Goal: Task Accomplishment & Management: Complete application form

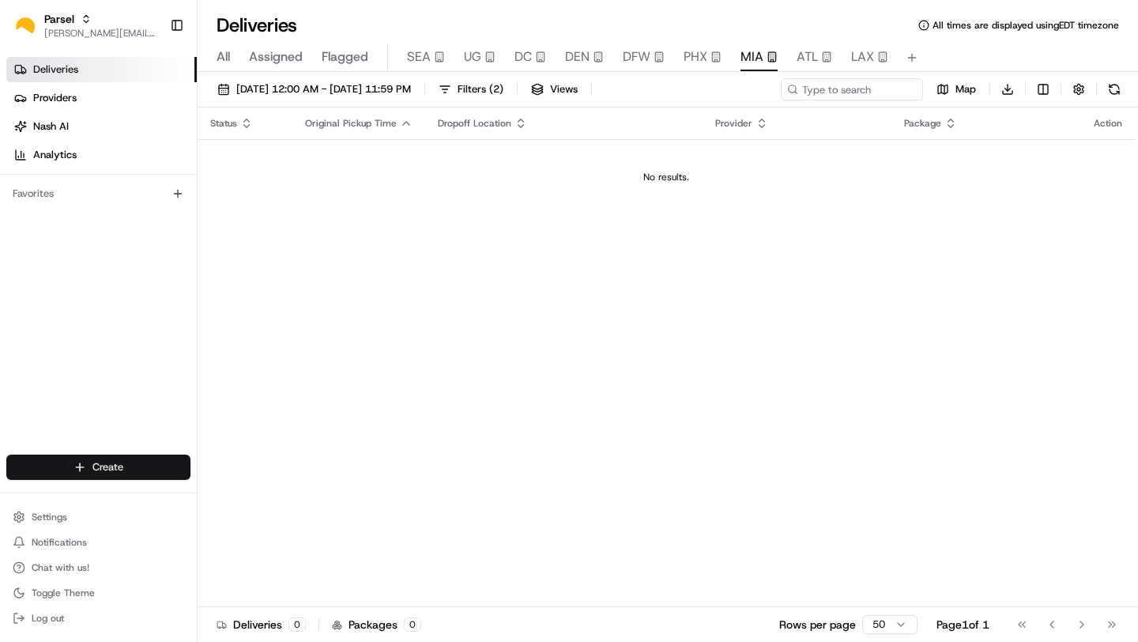
click at [89, 464] on html "Parsel [EMAIL_ADDRESS][PERSON_NAME][DOMAIN_NAME] Toggle Sidebar Deliveries Prov…" at bounding box center [569, 321] width 1138 height 642
click at [340, 372] on html "Parsel [EMAIL_ADDRESS][PERSON_NAME][DOMAIN_NAME] Toggle Sidebar Deliveries Prov…" at bounding box center [569, 321] width 1138 height 642
click at [46, 465] on html "Parsel [EMAIL_ADDRESS][PERSON_NAME][DOMAIN_NAME] Toggle Sidebar Deliveries Prov…" at bounding box center [569, 321] width 1138 height 642
click at [270, 504] on link "Delivery" at bounding box center [286, 496] width 176 height 28
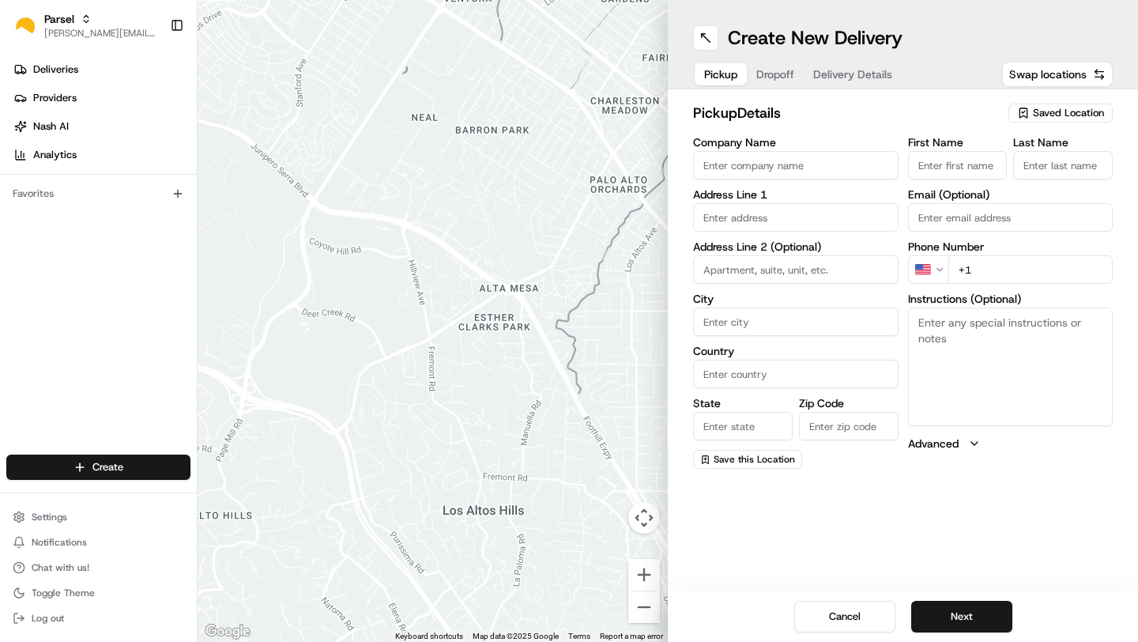
click at [805, 170] on input "Company Name" at bounding box center [796, 165] width 206 height 28
type input "MIA-DR"
type input "[STREET_ADDRESS]"
type input "[GEOGRAPHIC_DATA]"
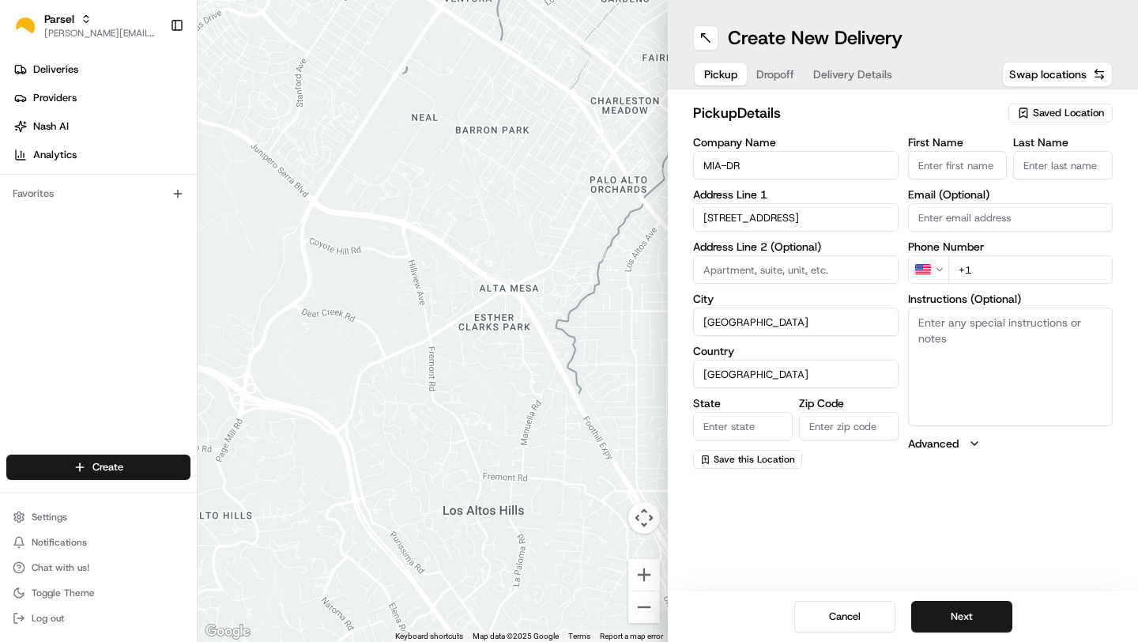
type input "FL"
type input "33126"
type input "[PERSON_NAME]"
type input "[EMAIL_ADDRESS][DOMAIN_NAME]"
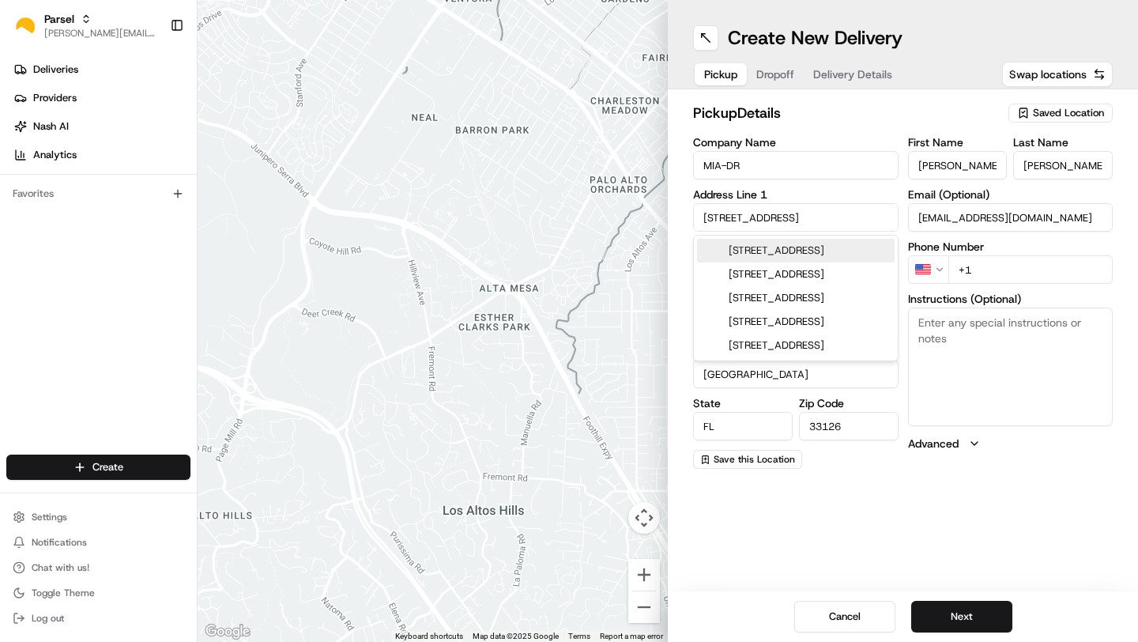
click at [673, 221] on div "pickup Details Saved Location Company Name MIA-DR Address Line 1 [STREET_ADDRES…" at bounding box center [903, 285] width 470 height 392
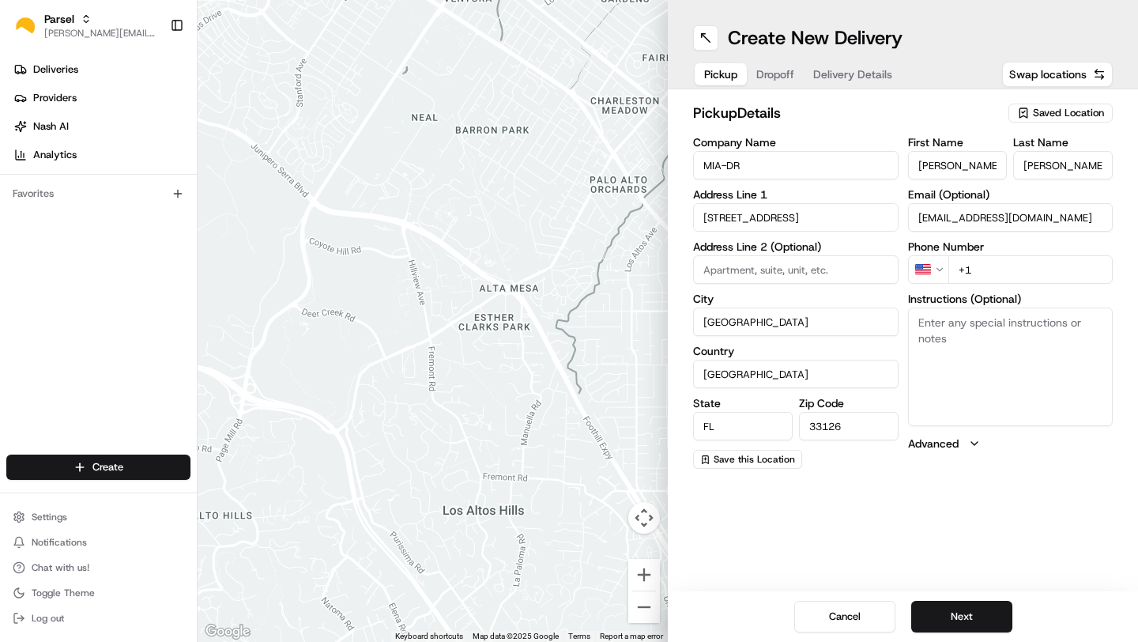
click at [997, 270] on input "+1" at bounding box center [1031, 269] width 165 height 28
type input "[PHONE_NUMBER]"
click at [995, 374] on textarea "Instructions (Optional)" at bounding box center [1011, 367] width 206 height 119
type textarea "Loading Dock door 1"
click at [931, 617] on button "Next" at bounding box center [962, 617] width 101 height 32
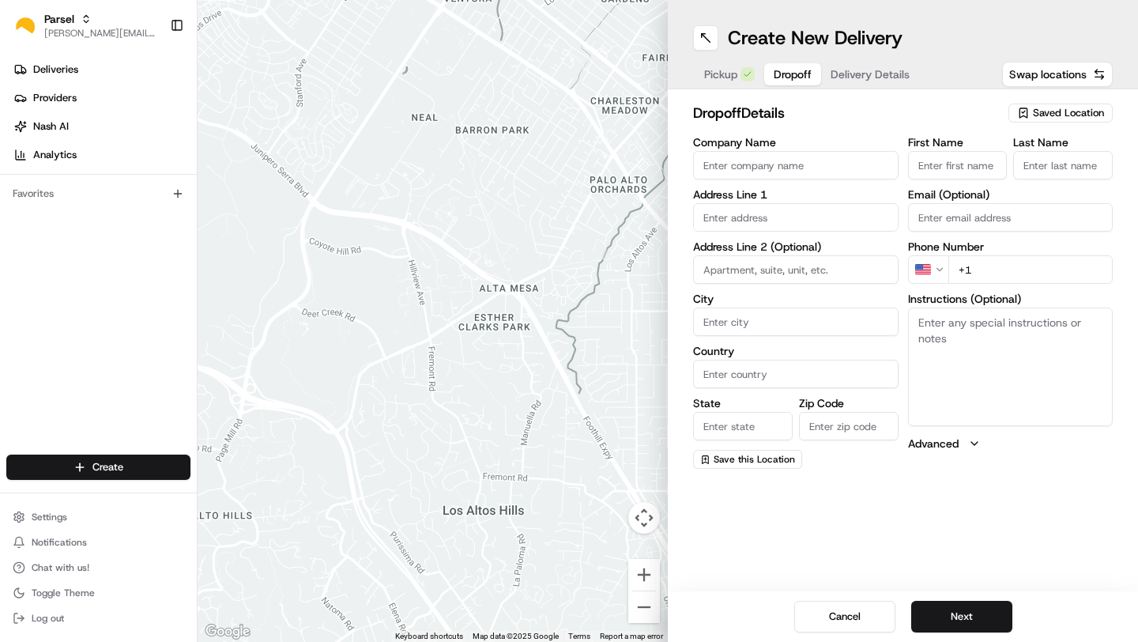
click at [810, 165] on input "Company Name" at bounding box center [796, 165] width 206 height 28
type input "SpeedX - [MEDICAL_DATA]"
type input "[STREET_ADDRESS]"
type input "suite 300"
type input "[MEDICAL_DATA]"
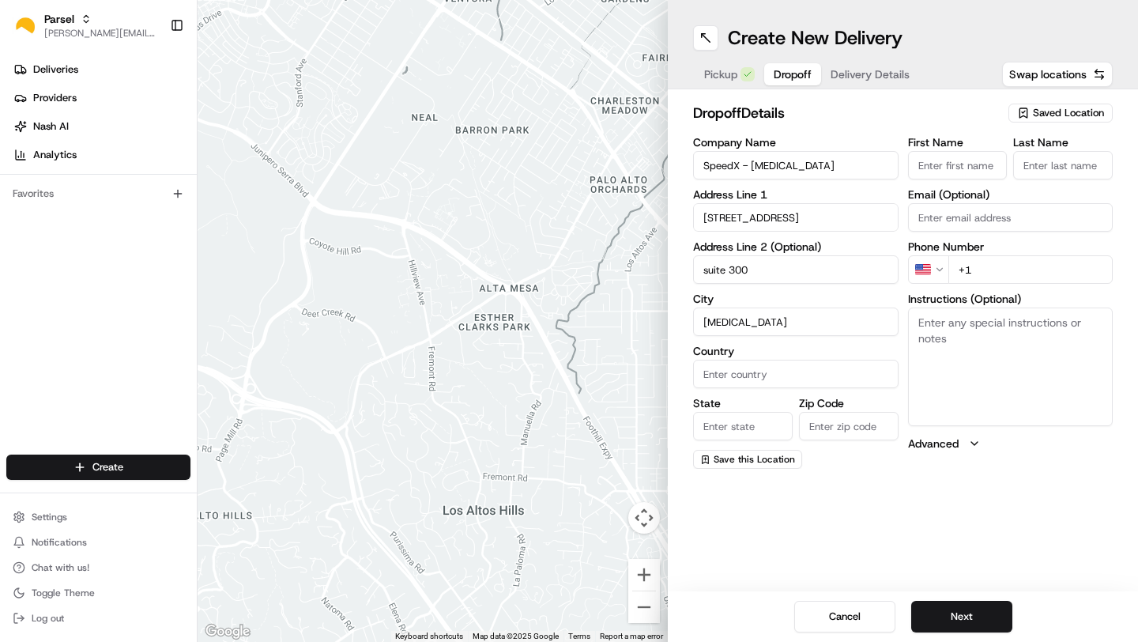
type input "[GEOGRAPHIC_DATA]"
type input "FL"
type input "33122"
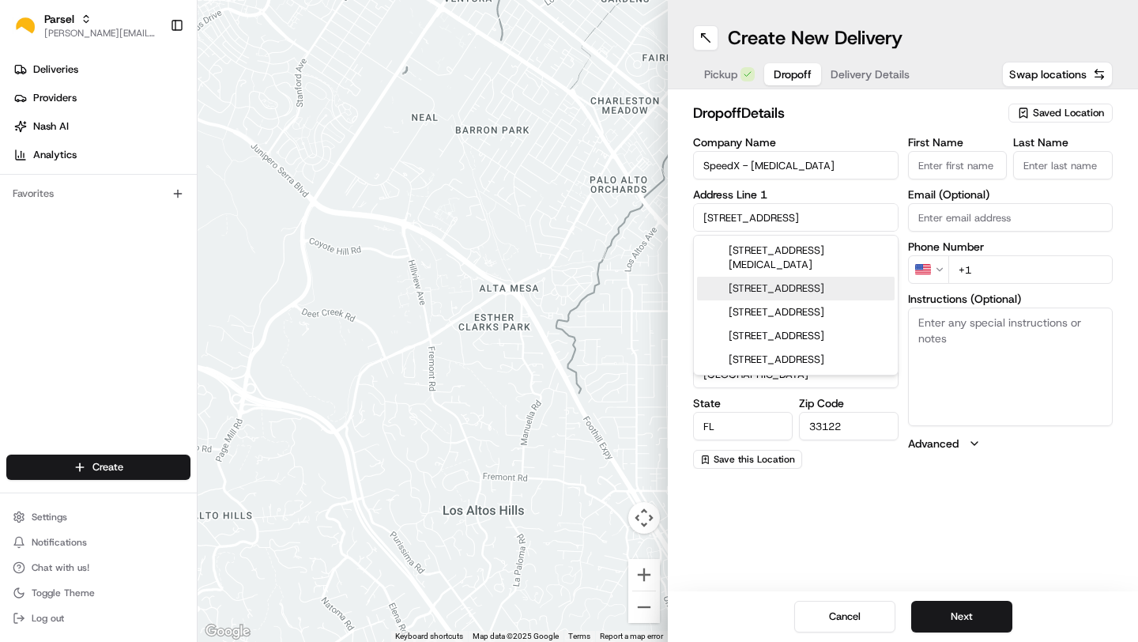
click at [1056, 485] on div "Create New Delivery Pickup Dropoff Delivery Details Swap locations dropoff Deta…" at bounding box center [903, 321] width 470 height 642
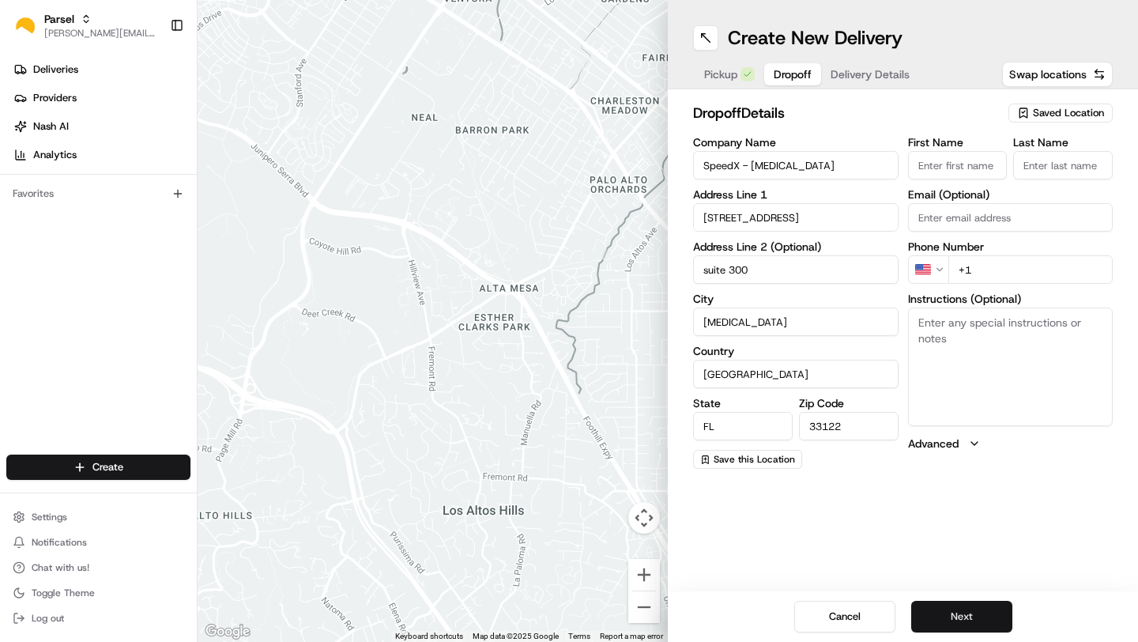
click at [940, 628] on button "Next" at bounding box center [962, 617] width 101 height 32
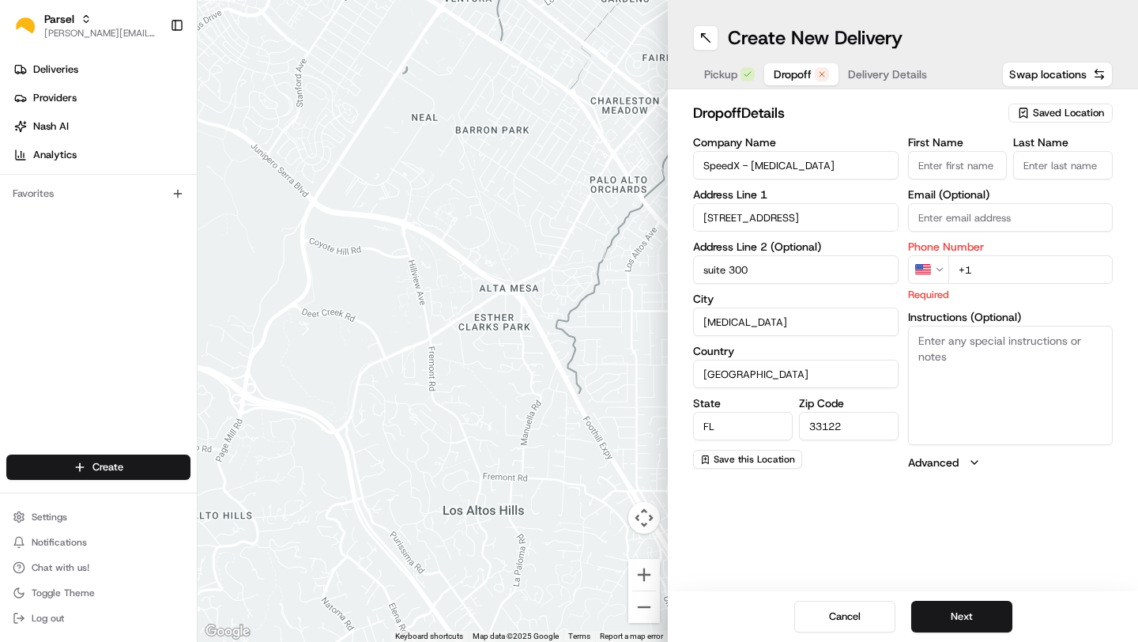
click at [1029, 116] on icon "button" at bounding box center [1023, 113] width 13 height 13
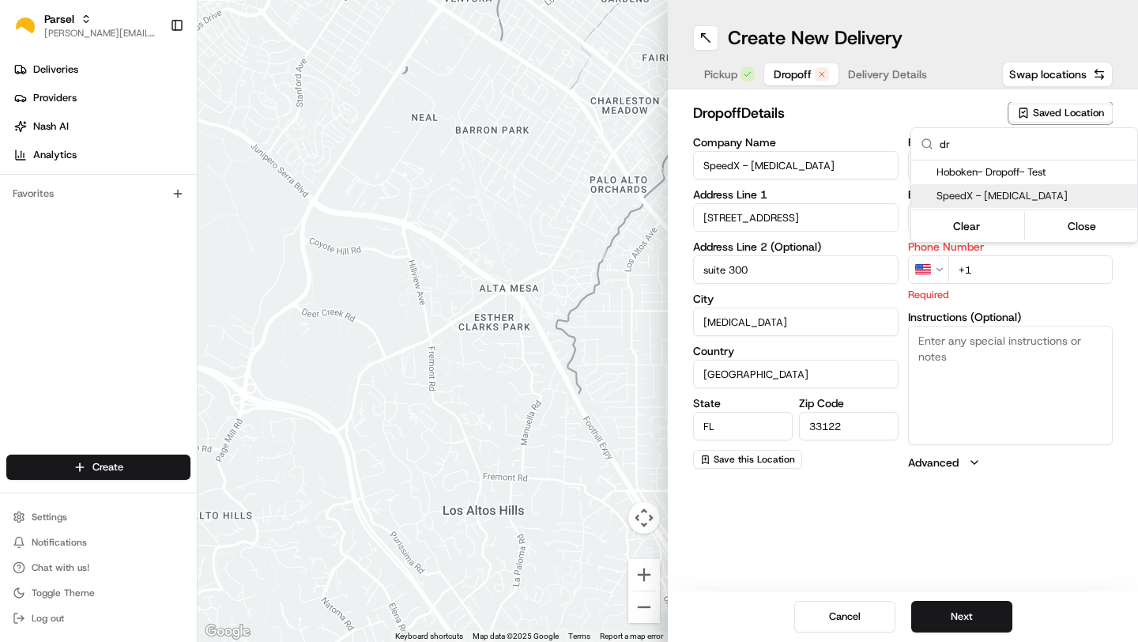
type input "dr"
click at [1034, 206] on div "SpeedX - [MEDICAL_DATA]" at bounding box center [1025, 196] width 226 height 24
type input "US"
type input "[PHONE_NUMBER]"
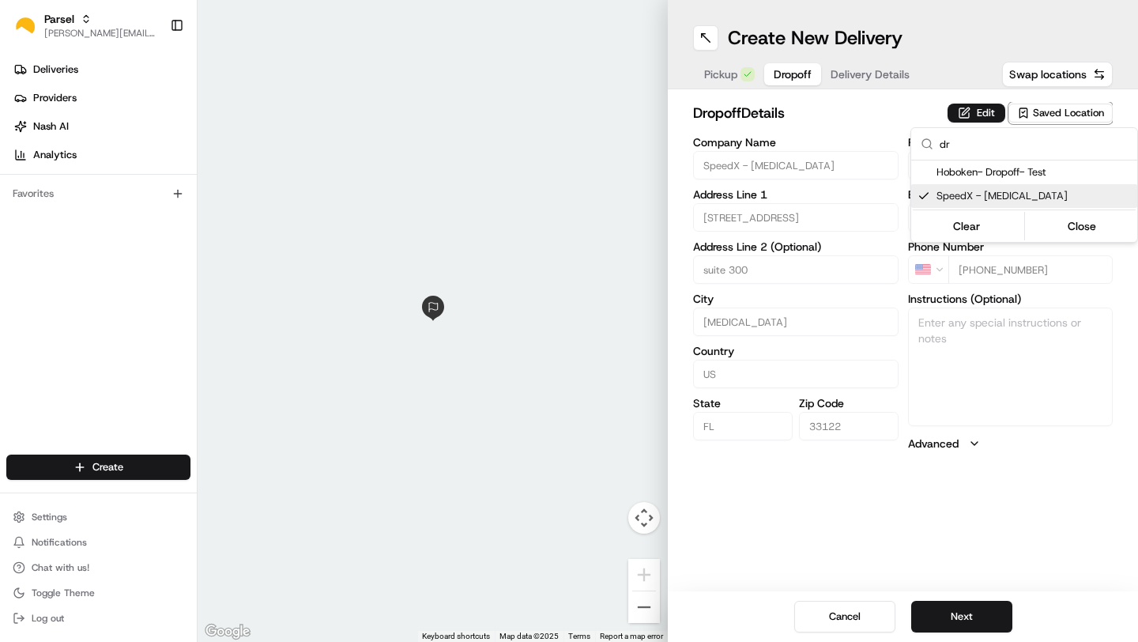
click at [1114, 459] on html "Parsel [EMAIL_ADDRESS][PERSON_NAME][DOMAIN_NAME] Toggle Sidebar Deliveries Prov…" at bounding box center [569, 321] width 1138 height 642
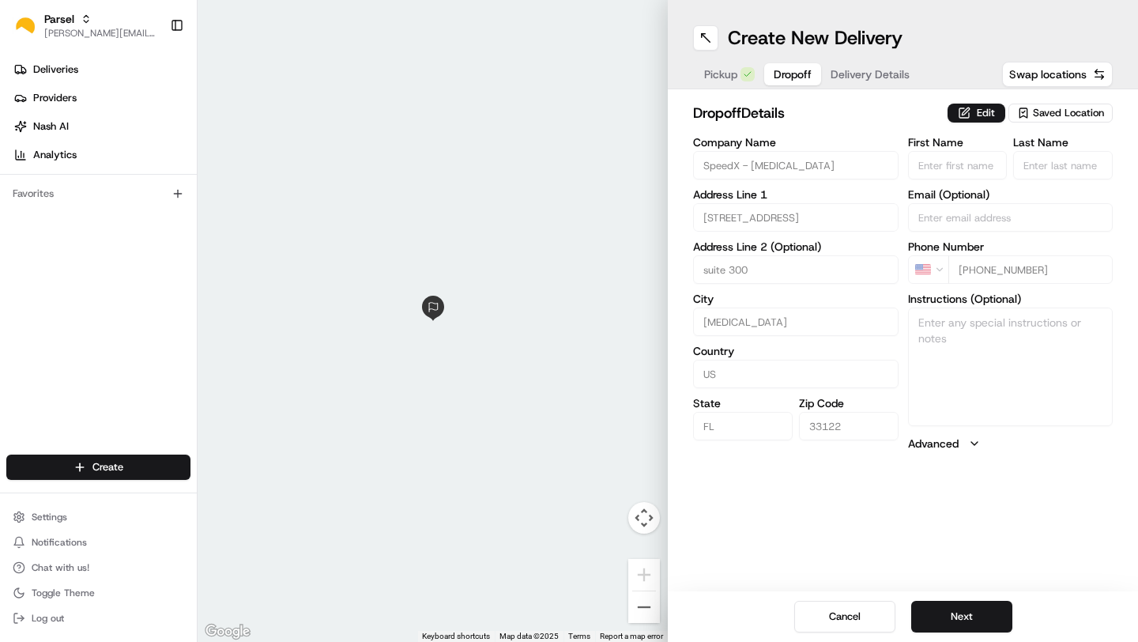
click at [504, 313] on div at bounding box center [433, 321] width 470 height 642
click at [647, 526] on button "Map camera controls" at bounding box center [645, 518] width 32 height 32
click at [643, 603] on button "Zoom out" at bounding box center [645, 607] width 32 height 32
click at [643, 576] on button "Zoom in" at bounding box center [645, 575] width 32 height 32
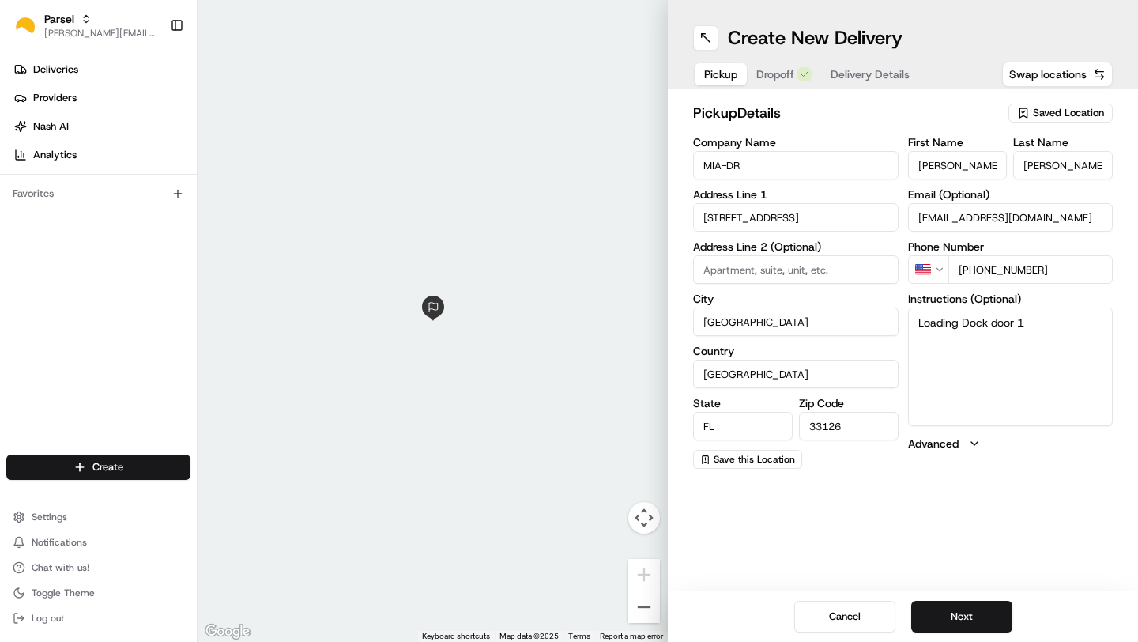
click at [730, 80] on span "Pickup" at bounding box center [720, 74] width 33 height 16
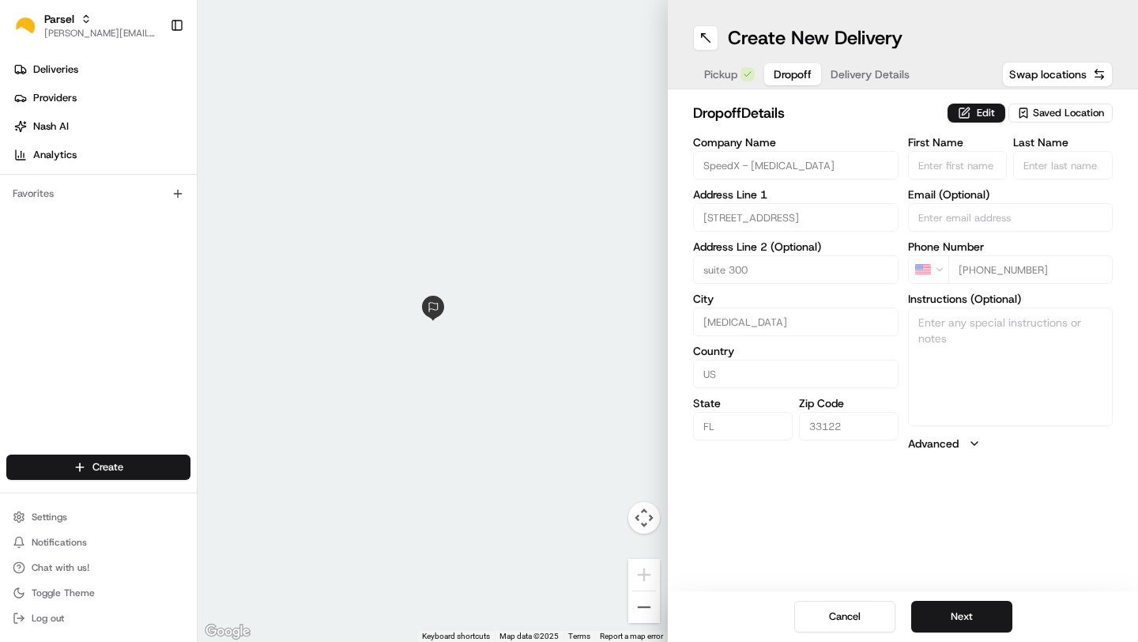
click at [777, 80] on span "Dropoff" at bounding box center [793, 74] width 38 height 16
click at [991, 616] on button "Next" at bounding box center [962, 617] width 101 height 32
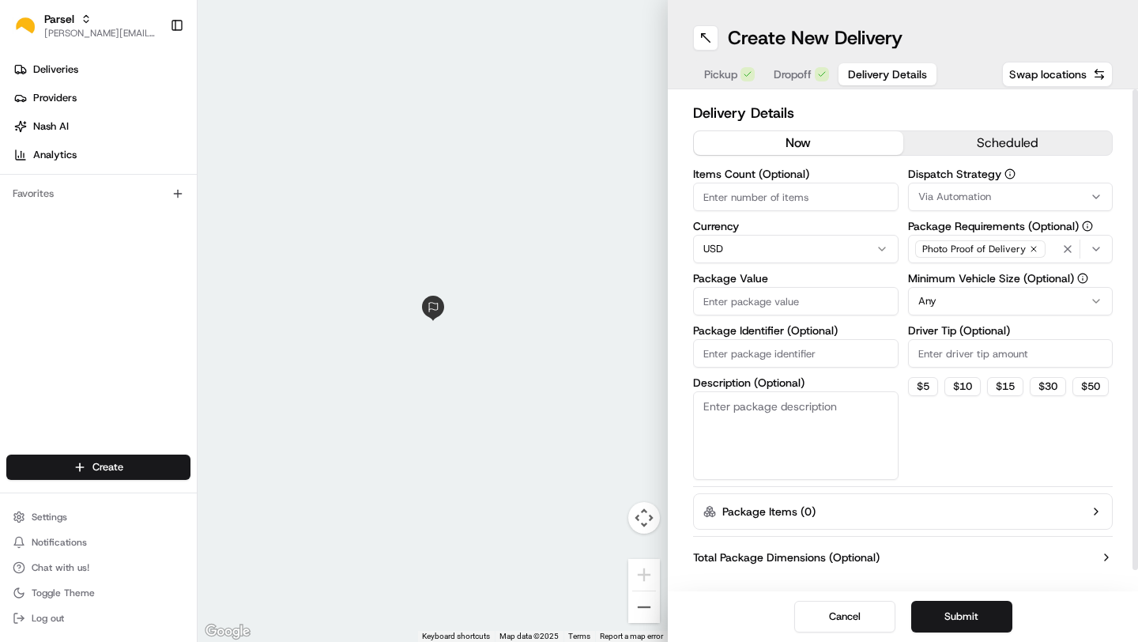
click at [795, 71] on span "Dropoff" at bounding box center [793, 74] width 38 height 16
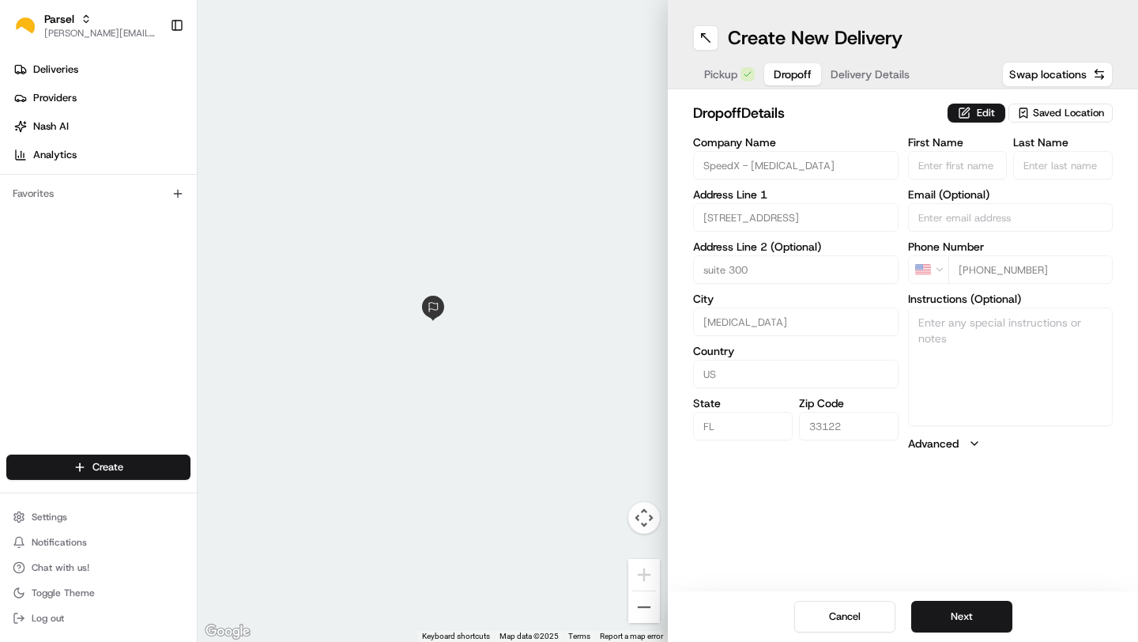
click at [1044, 109] on span "Saved Location" at bounding box center [1068, 113] width 71 height 14
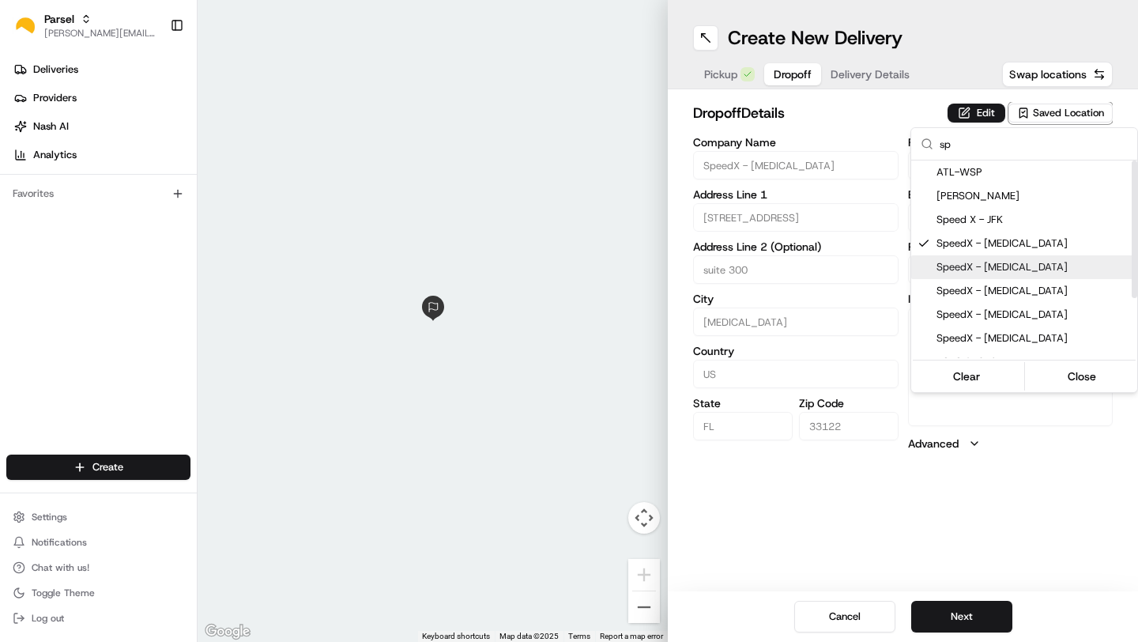
type input "sp"
click at [949, 267] on span "SpeedX - [MEDICAL_DATA]" at bounding box center [1034, 267] width 194 height 14
type input "[PHONE_NUMBER]"
click at [984, 251] on div "SpeedX - [MEDICAL_DATA]" at bounding box center [1025, 244] width 226 height 24
type input "+1"
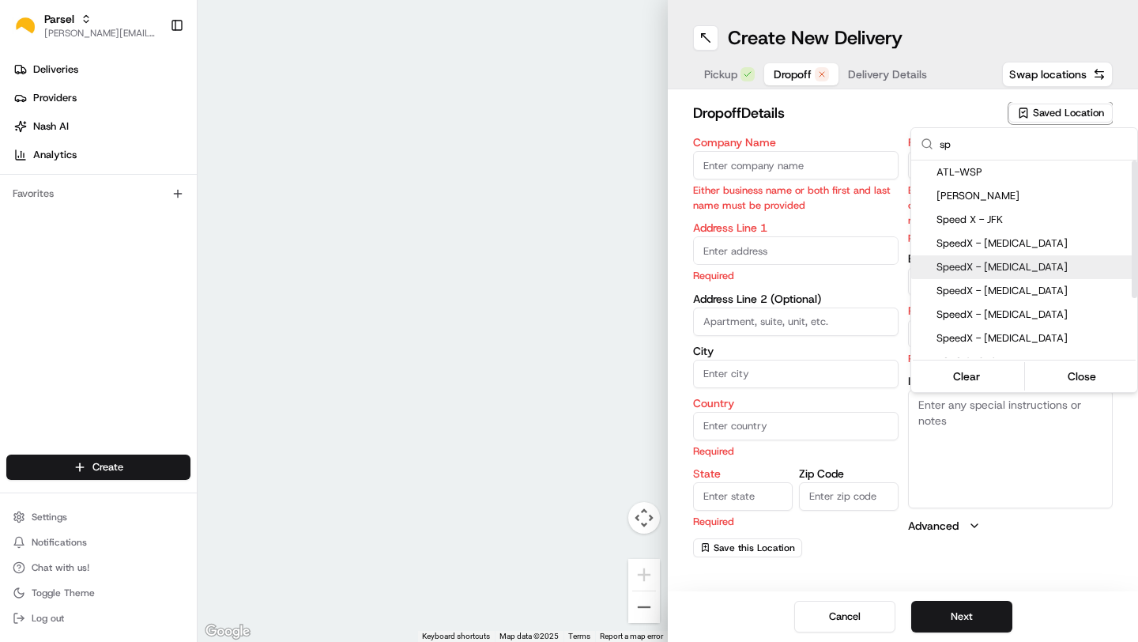
click at [979, 271] on span "SpeedX - [MEDICAL_DATA]" at bounding box center [1034, 267] width 194 height 14
type input "SpeedX - [MEDICAL_DATA]"
type input "[STREET_ADDRESS]"
type input "suite 300"
type input "[MEDICAL_DATA]"
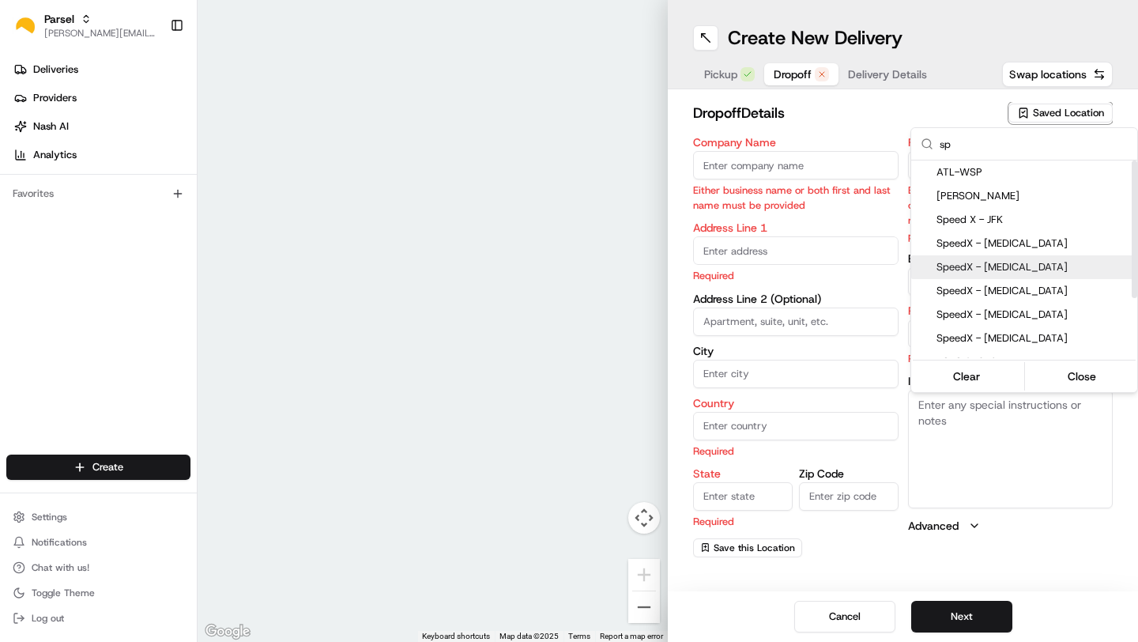
type input "US"
type input "FL"
type input "33122"
type input "[PHONE_NUMBER]"
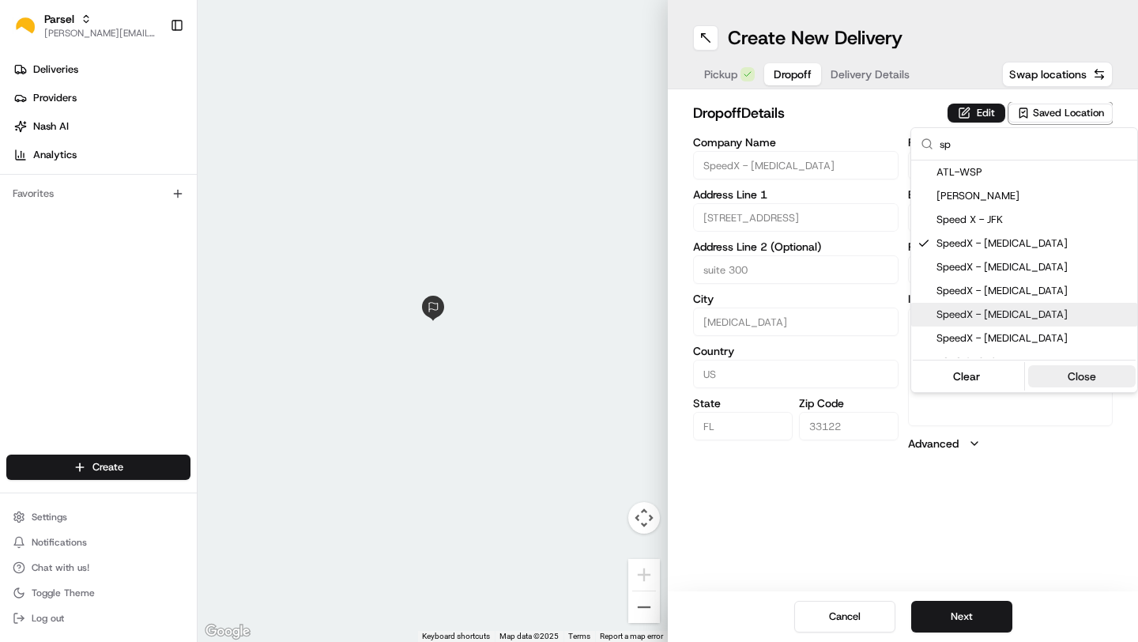
click at [1084, 381] on button "Close" at bounding box center [1083, 376] width 108 height 22
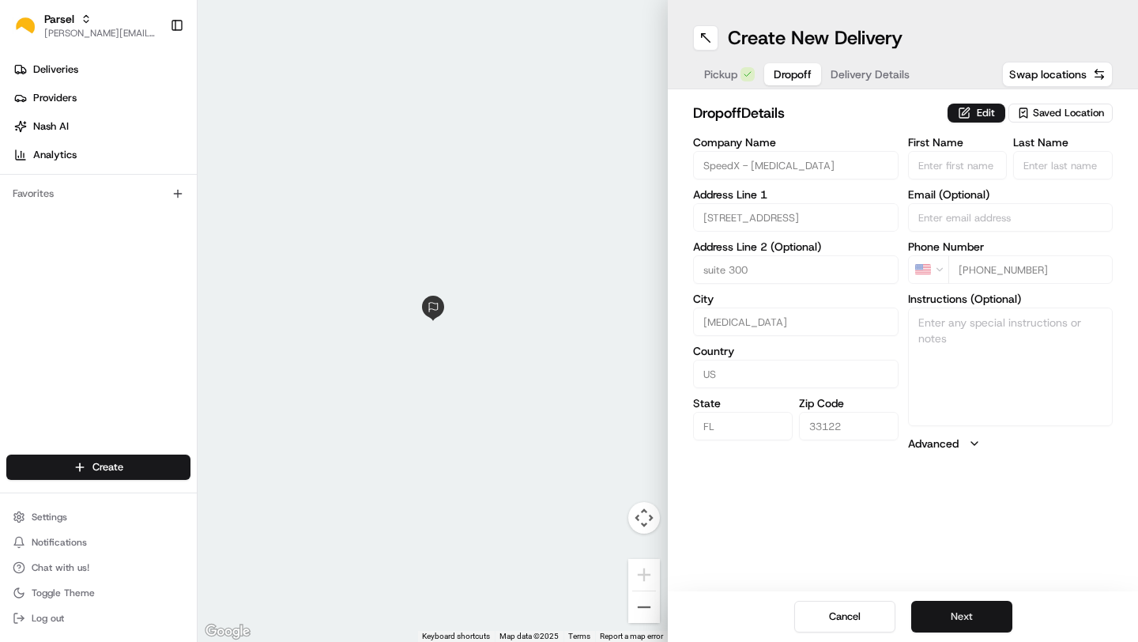
click at [953, 624] on button "Next" at bounding box center [962, 617] width 101 height 32
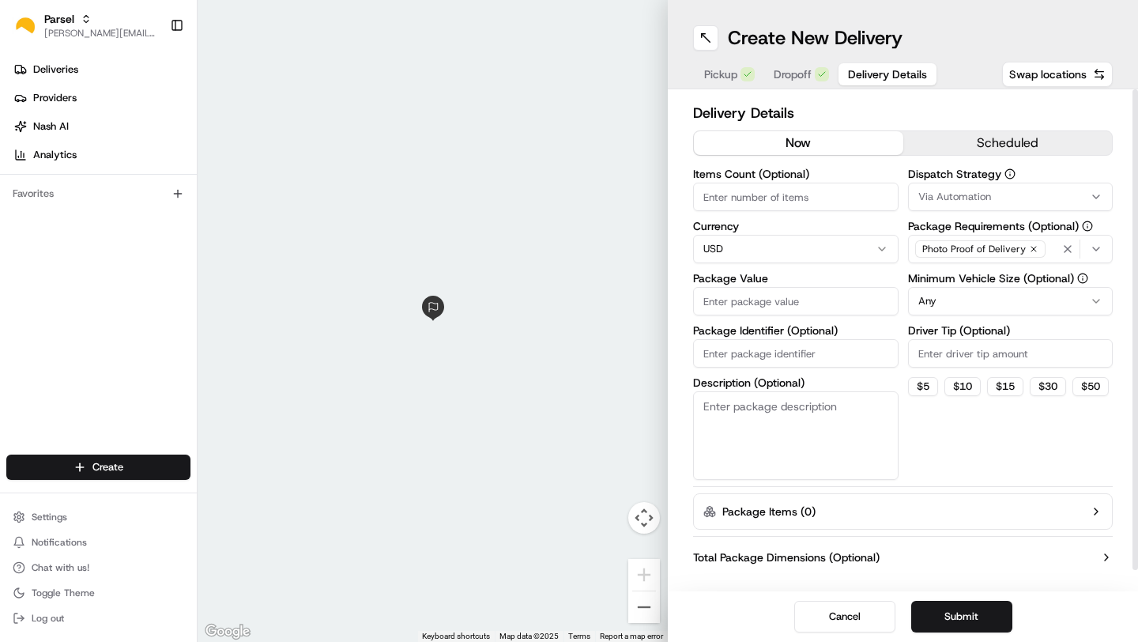
click at [818, 191] on input "Items Count (Optional)" at bounding box center [796, 197] width 206 height 28
type input "1"
click at [776, 304] on input "Package Value" at bounding box center [796, 301] width 206 height 28
type input "1"
type input "5"
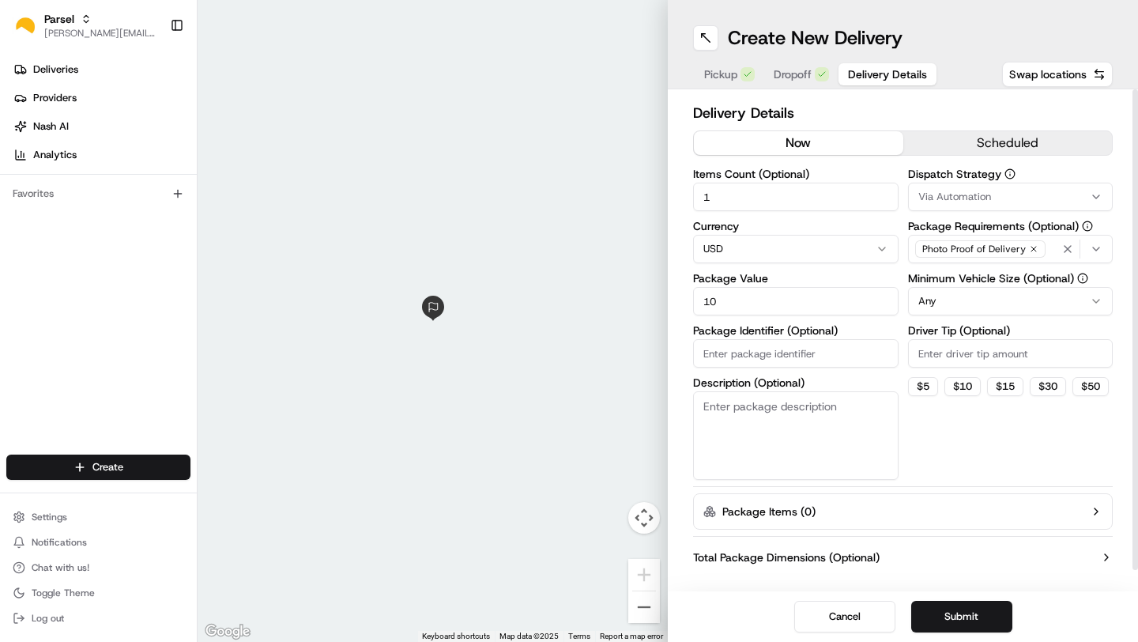
type input "1"
type input "5"
type input "50"
click at [976, 614] on button "Submit" at bounding box center [962, 617] width 101 height 32
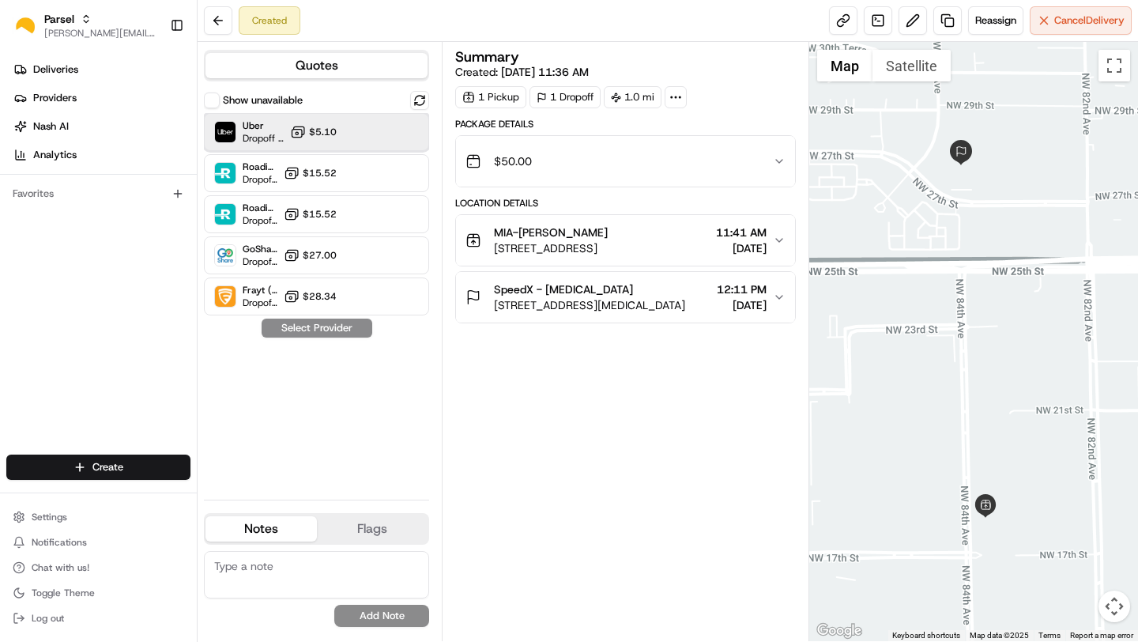
click at [389, 134] on div at bounding box center [381, 132] width 19 height 19
click at [357, 326] on button "Assign Provider" at bounding box center [317, 328] width 112 height 19
